Goal: Information Seeking & Learning: Learn about a topic

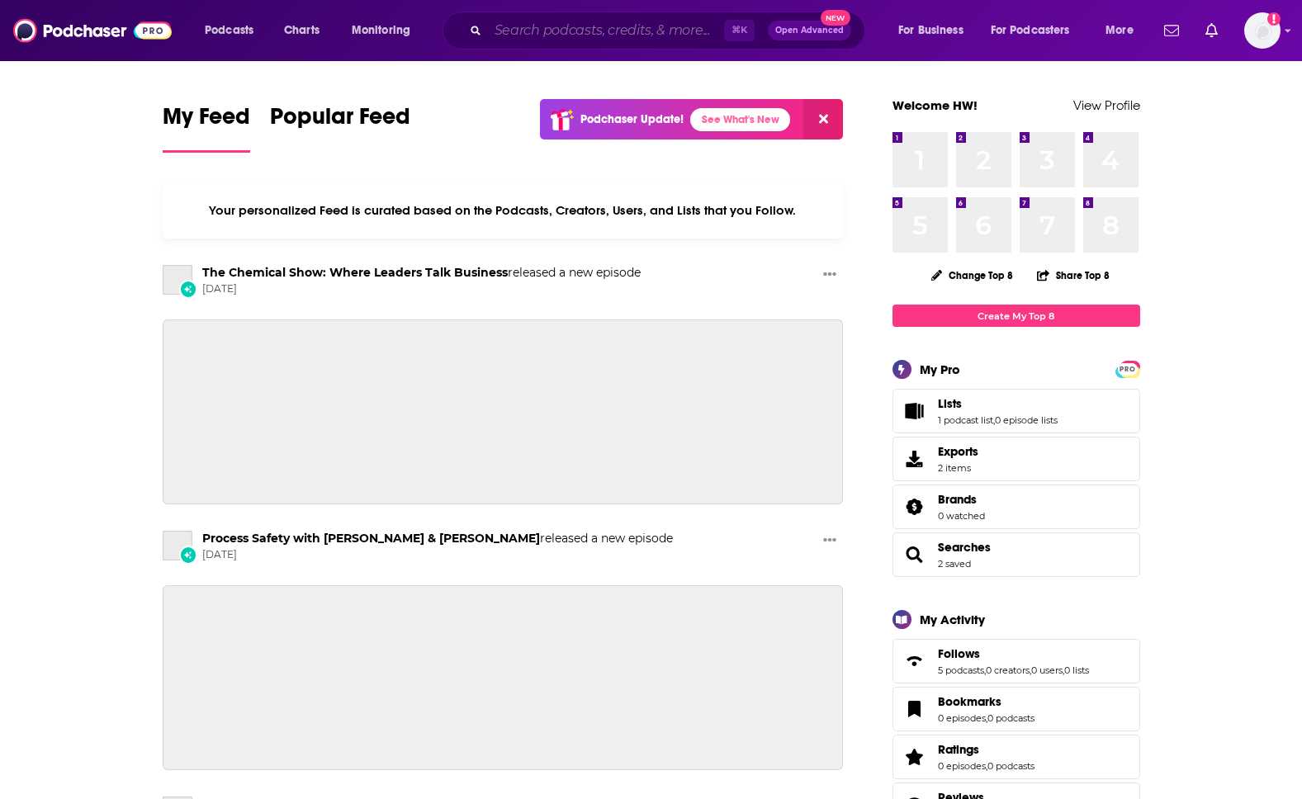
click at [649, 31] on input "Search podcasts, credits, & more..." at bounding box center [606, 30] width 236 height 26
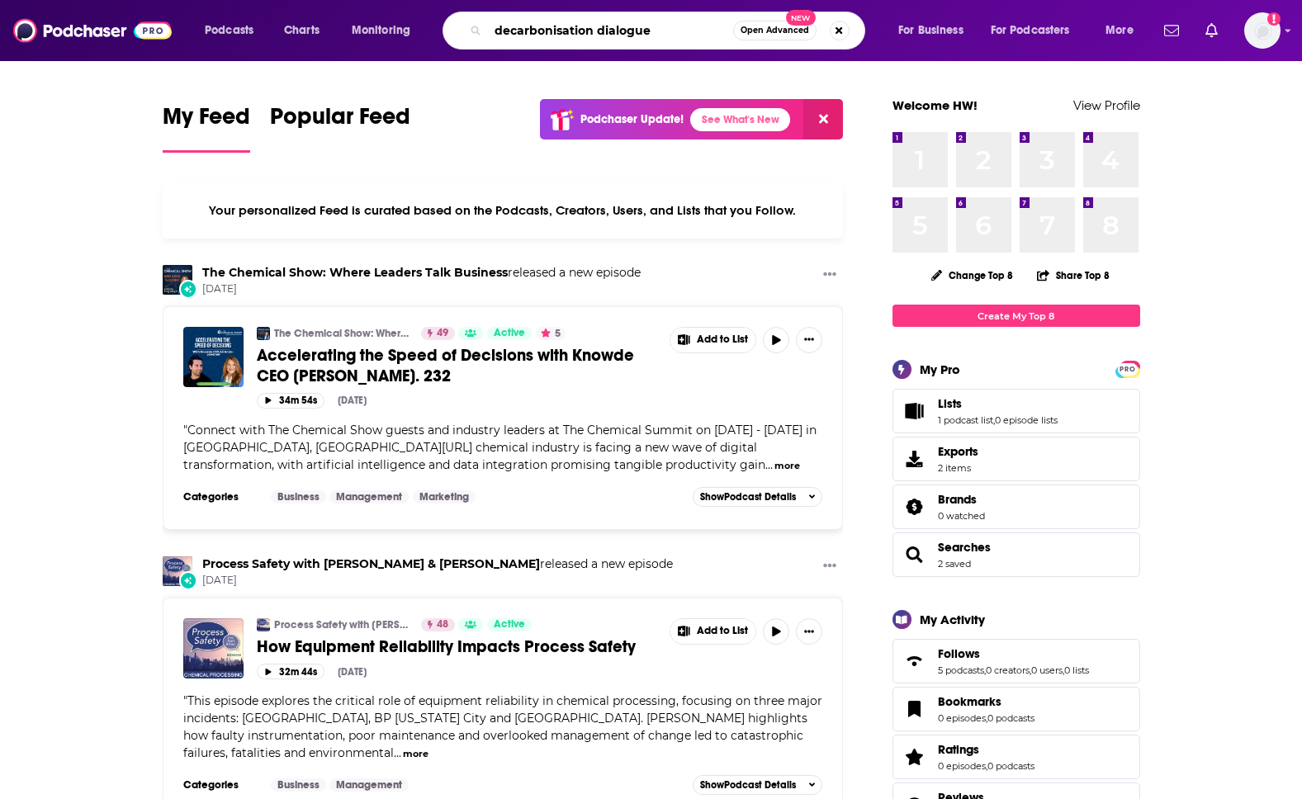
type input "decarbonisation dialogue"
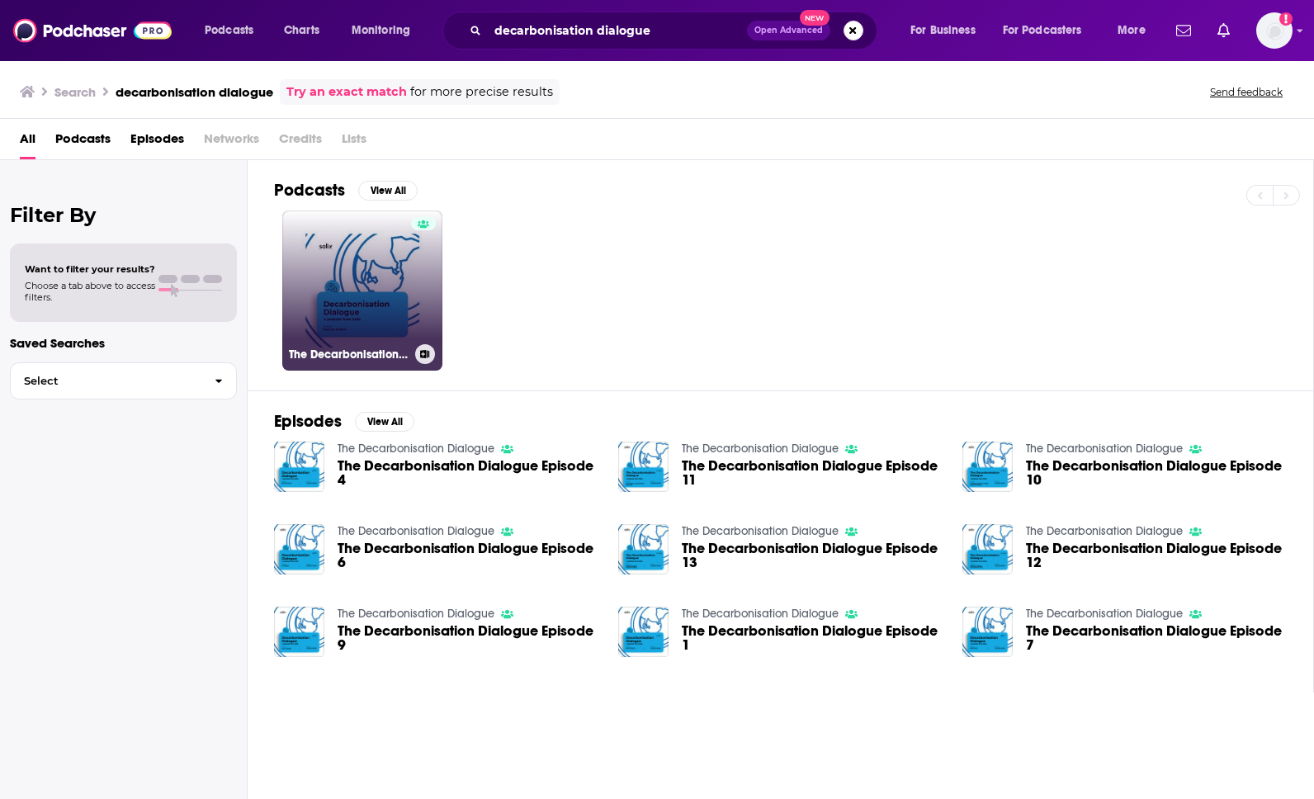
click at [397, 272] on link "The Decarbonisation Dialogue" at bounding box center [362, 291] width 160 height 160
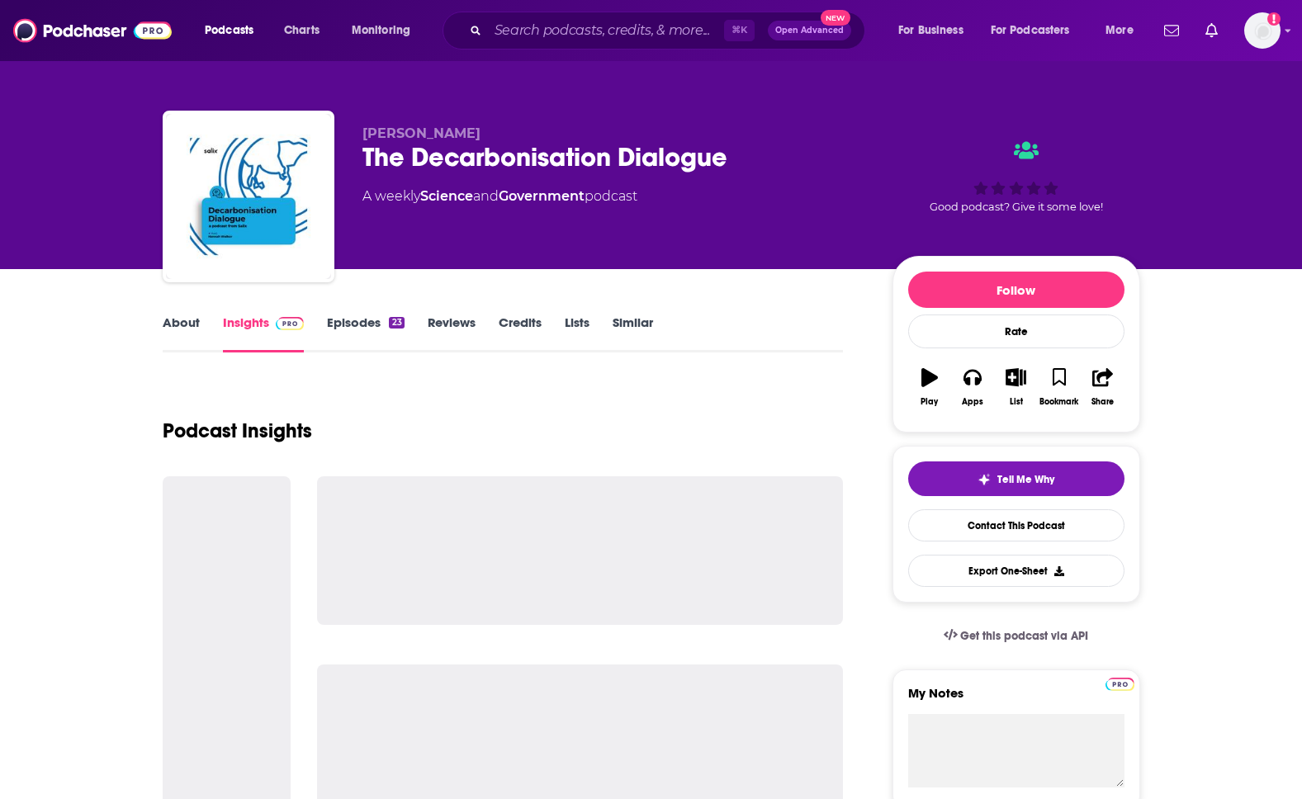
click at [167, 337] on link "About" at bounding box center [181, 334] width 37 height 38
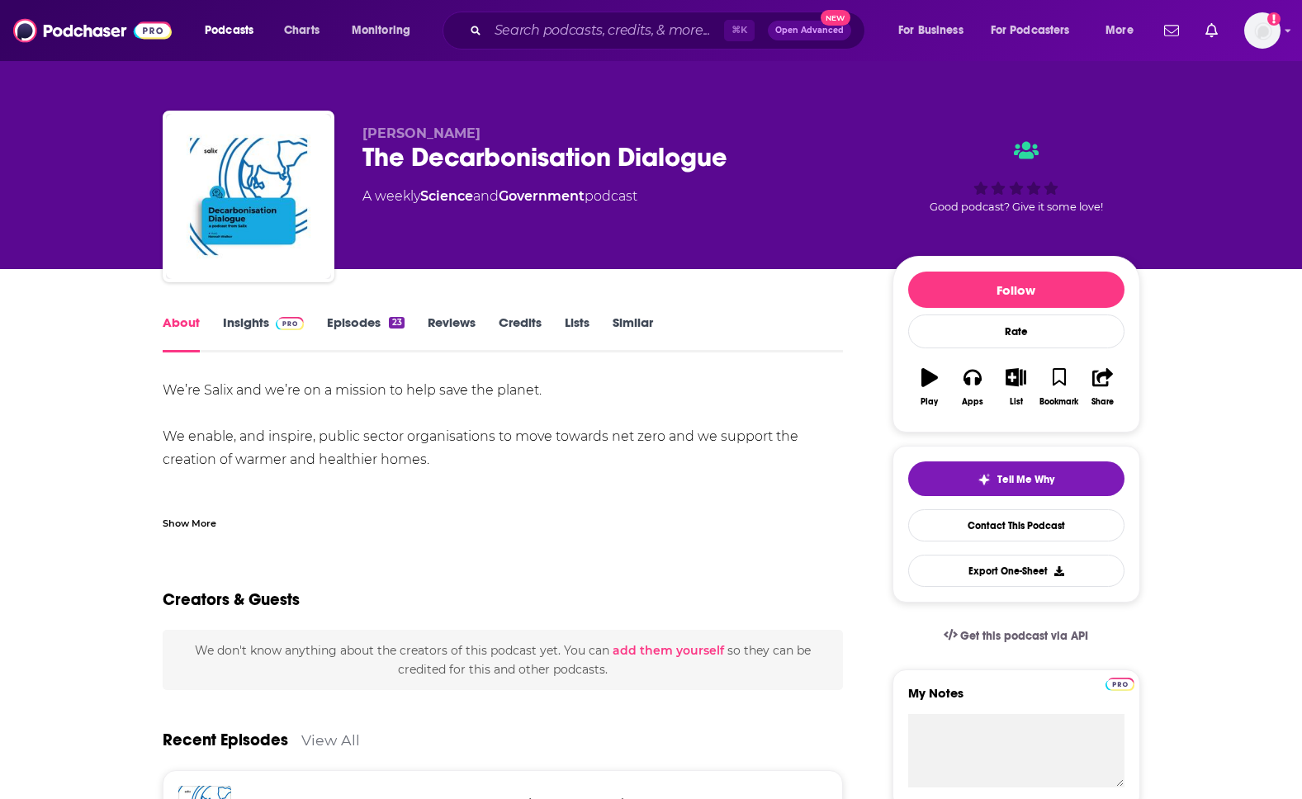
drag, startPoint x: 457, startPoint y: 468, endPoint x: 144, endPoint y: 387, distance: 323.2
click at [199, 517] on div "Show More" at bounding box center [190, 522] width 54 height 16
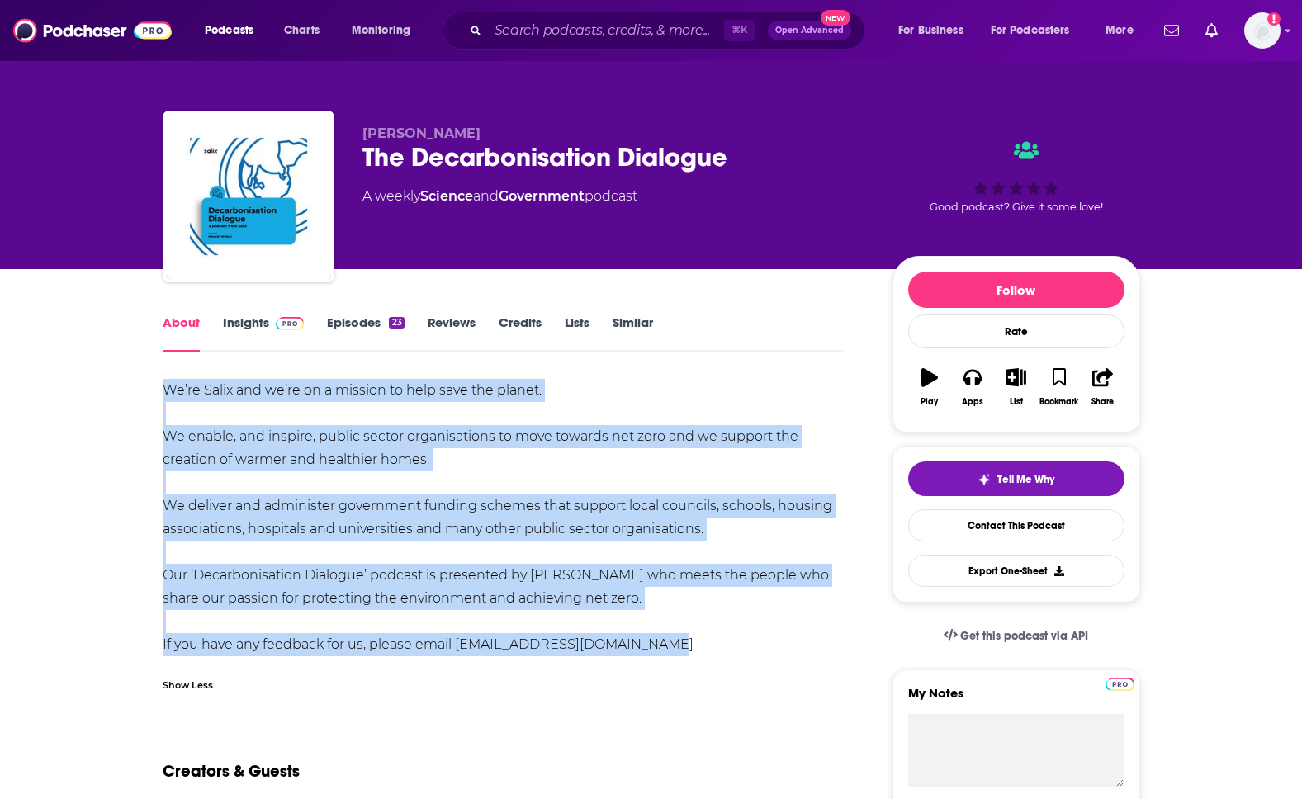
drag, startPoint x: 669, startPoint y: 651, endPoint x: 135, endPoint y: 376, distance: 600.0
copy div "We’re Salix and we’re on a mission to help save the planet. We enable, and insp…"
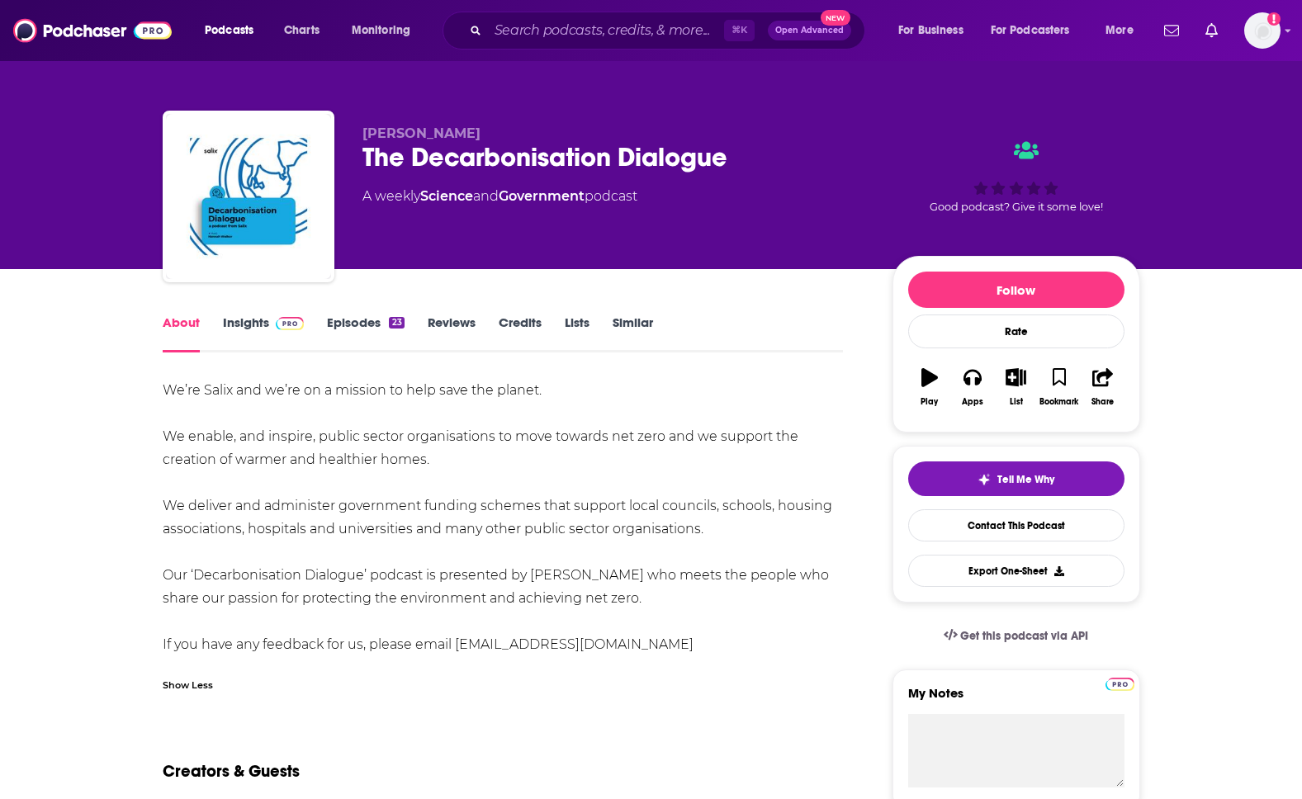
click at [258, 327] on link "Insights" at bounding box center [264, 334] width 82 height 38
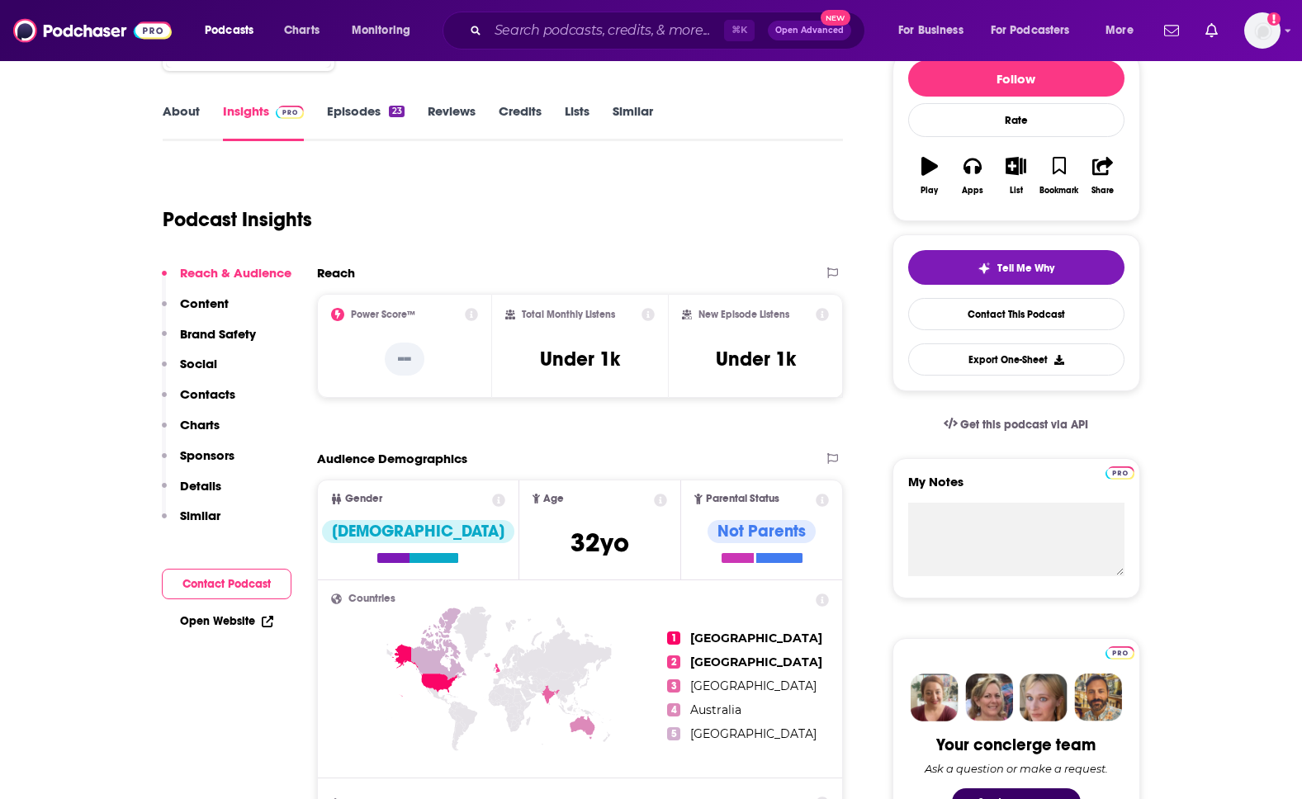
scroll to position [215, 0]
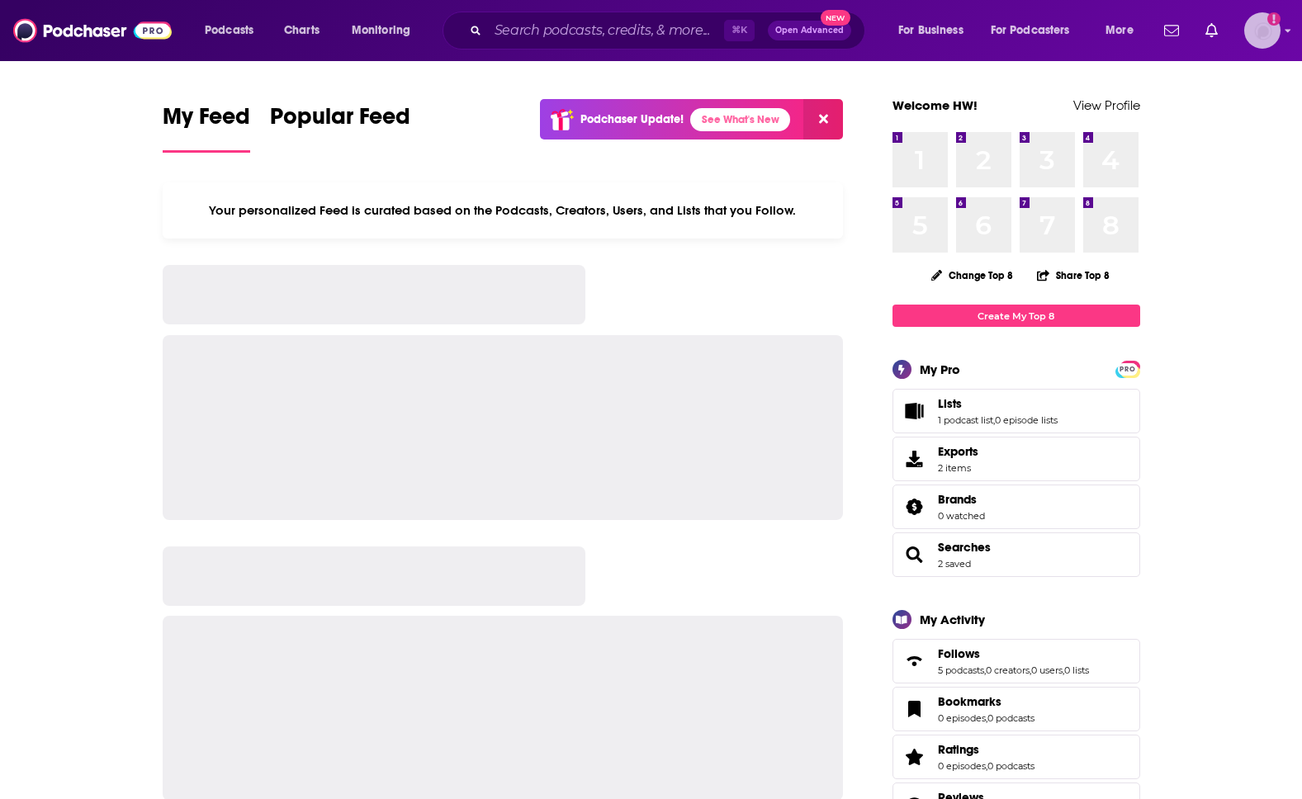
click at [1259, 36] on img "Logged in as HWrepandcomms" at bounding box center [1262, 30] width 36 height 36
